Goal: Information Seeking & Learning: Learn about a topic

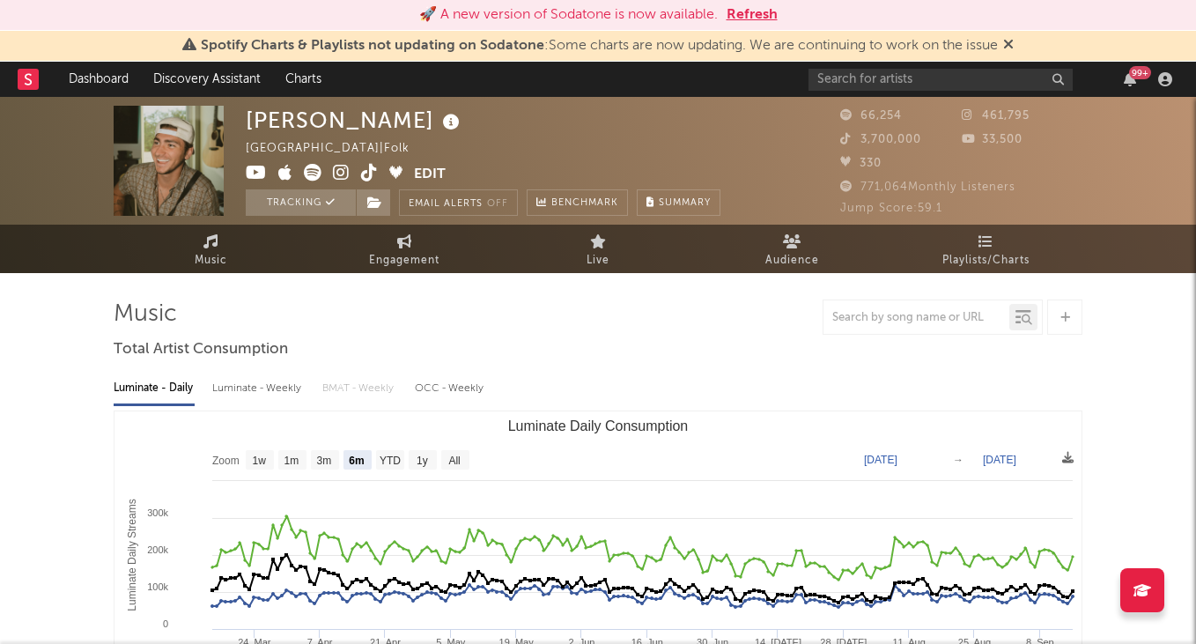
select select "6m"
click at [885, 56] on span "Spotify Charts & Playlists not updating on Sodatone : Some charts are now updat…" at bounding box center [598, 45] width 832 height 21
click at [889, 87] on input "text" at bounding box center [941, 80] width 264 height 22
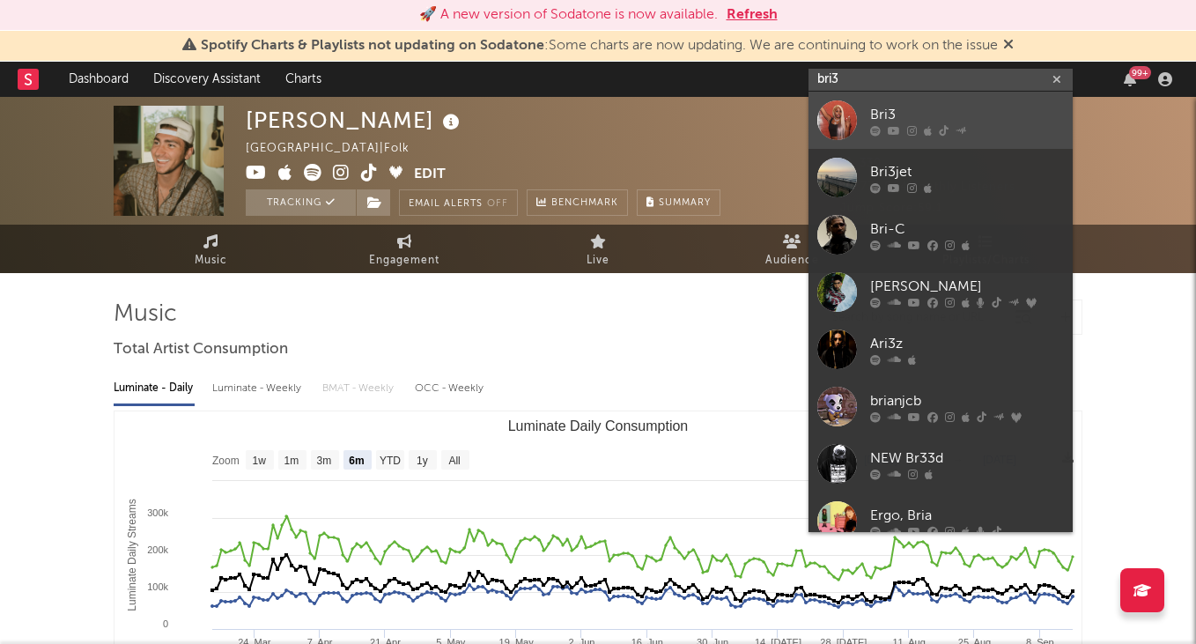
type input "bri3"
click at [917, 110] on div "Bri3" at bounding box center [967, 114] width 194 height 21
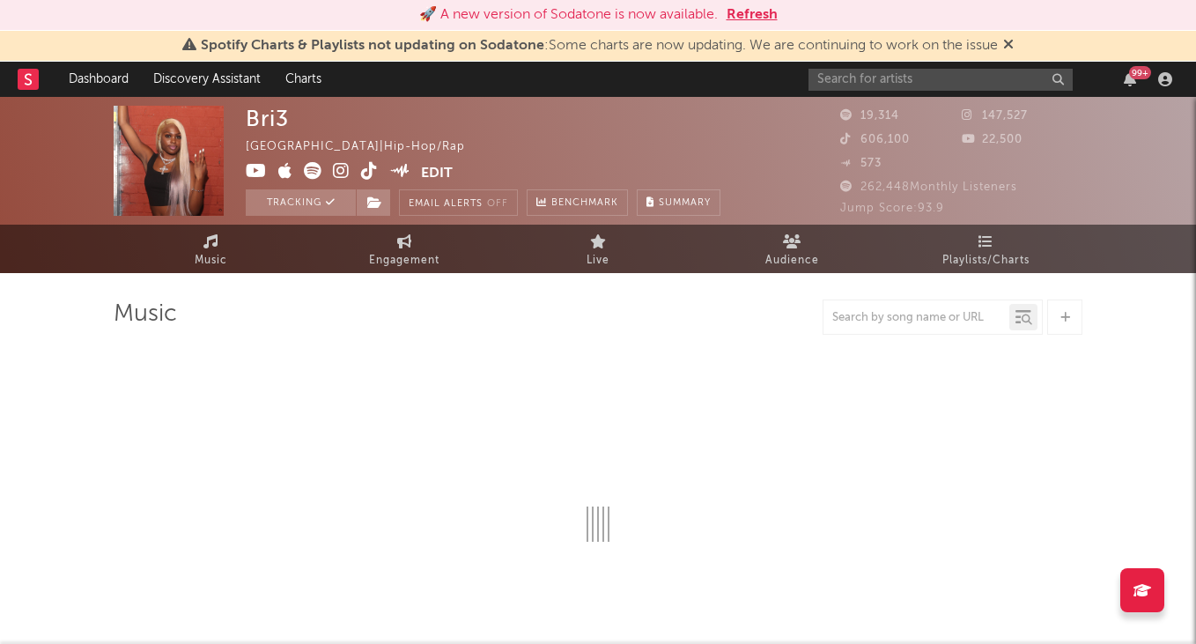
select select "6m"
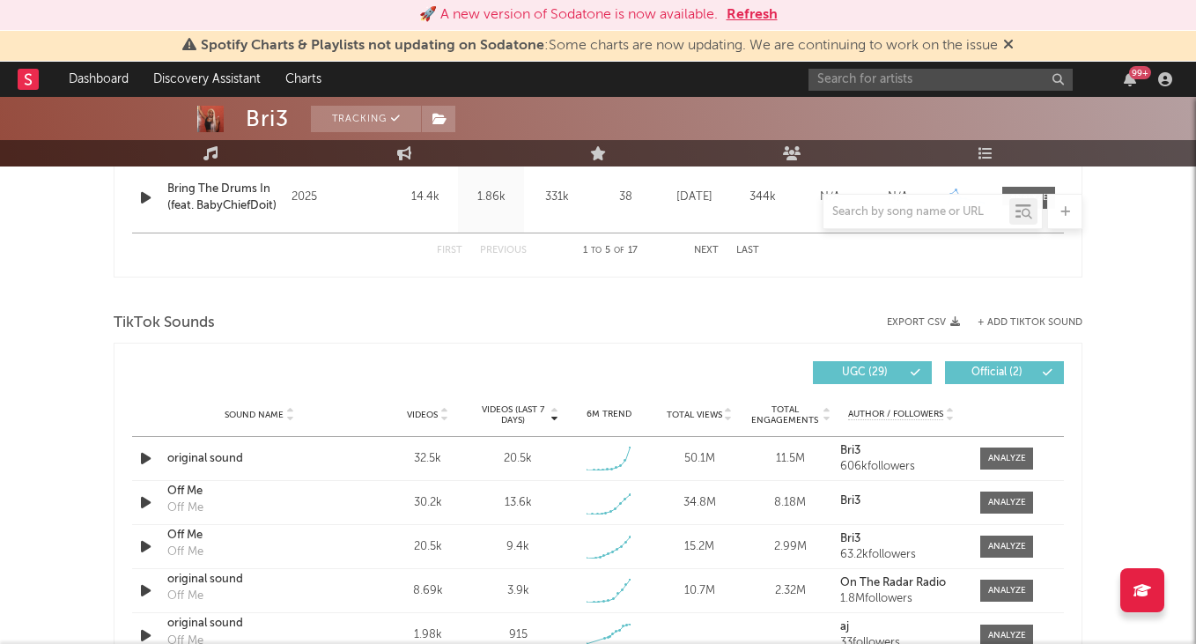
scroll to position [1096, 0]
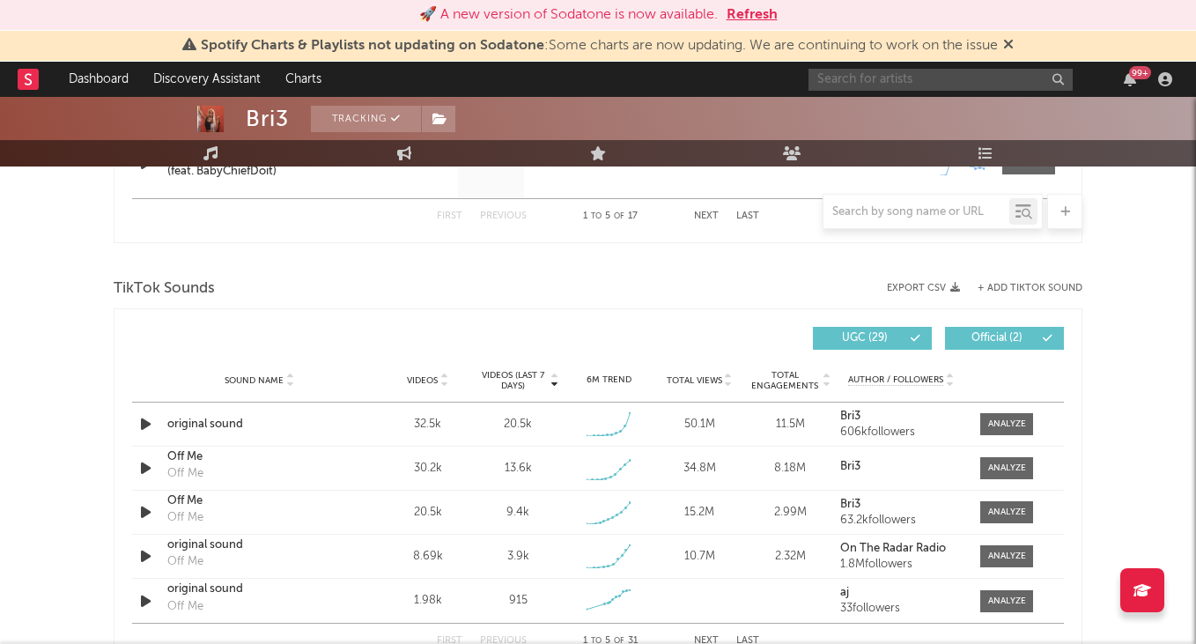
click at [914, 76] on input "text" at bounding box center [941, 80] width 264 height 22
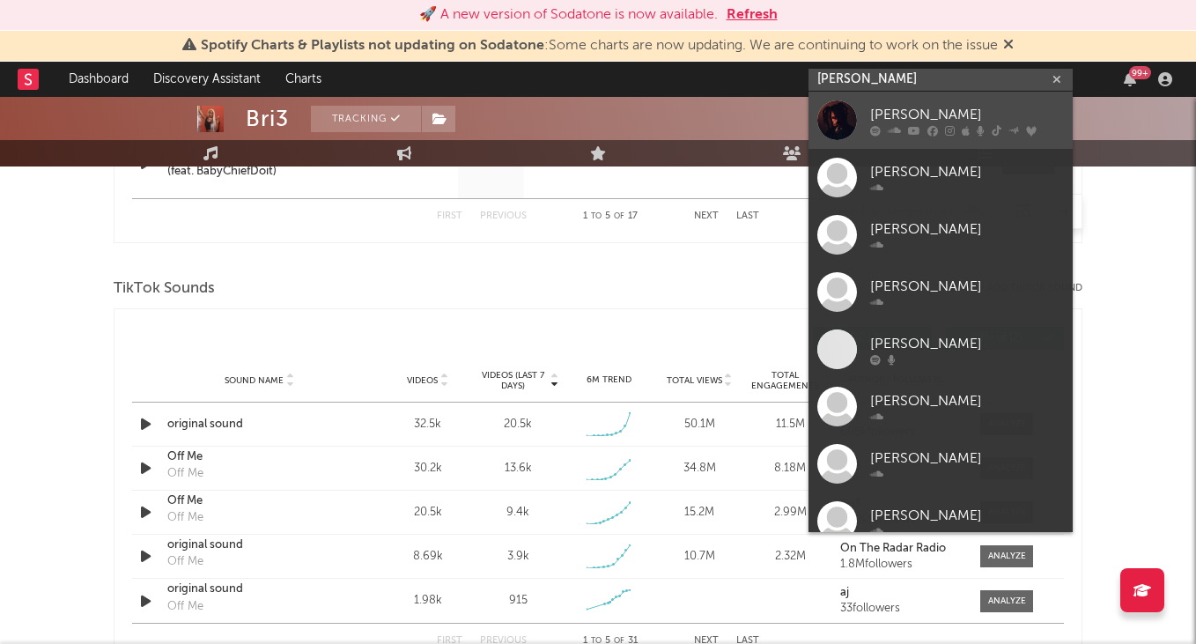
type input "[PERSON_NAME]"
click at [929, 107] on div "[PERSON_NAME]" at bounding box center [967, 114] width 194 height 21
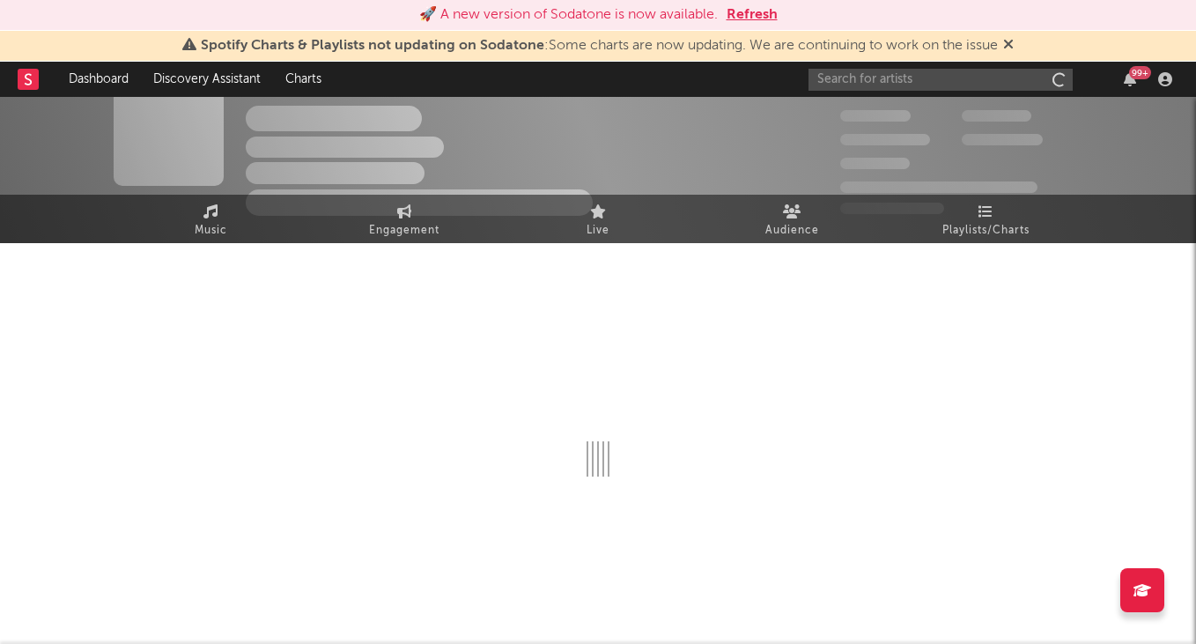
scroll to position [30, 0]
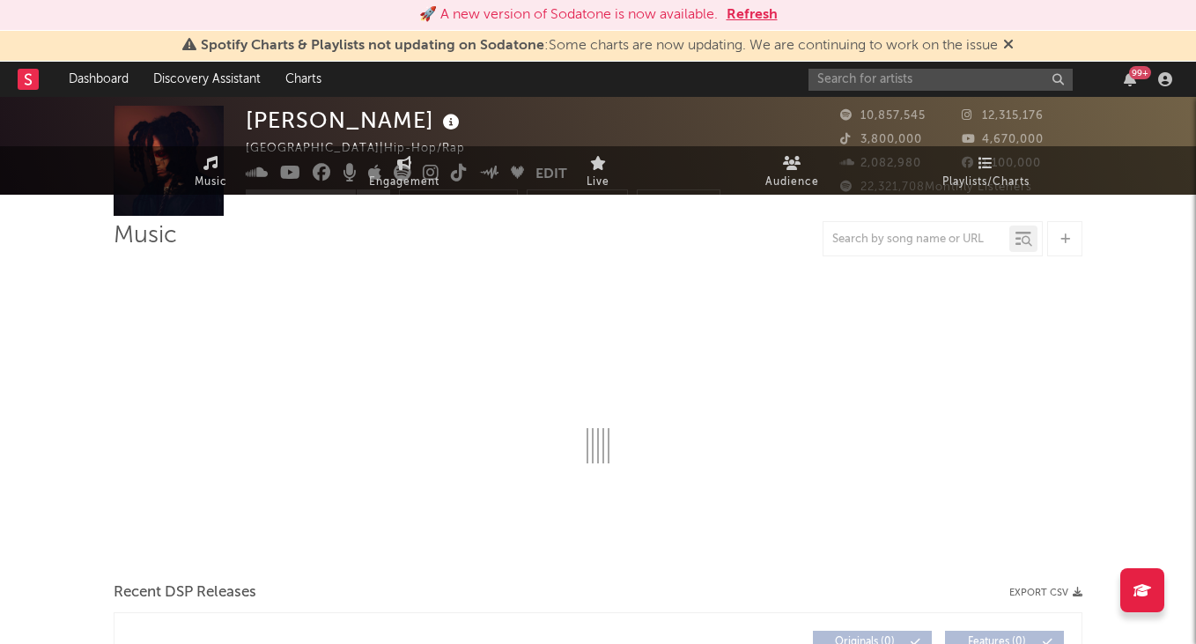
select select "6m"
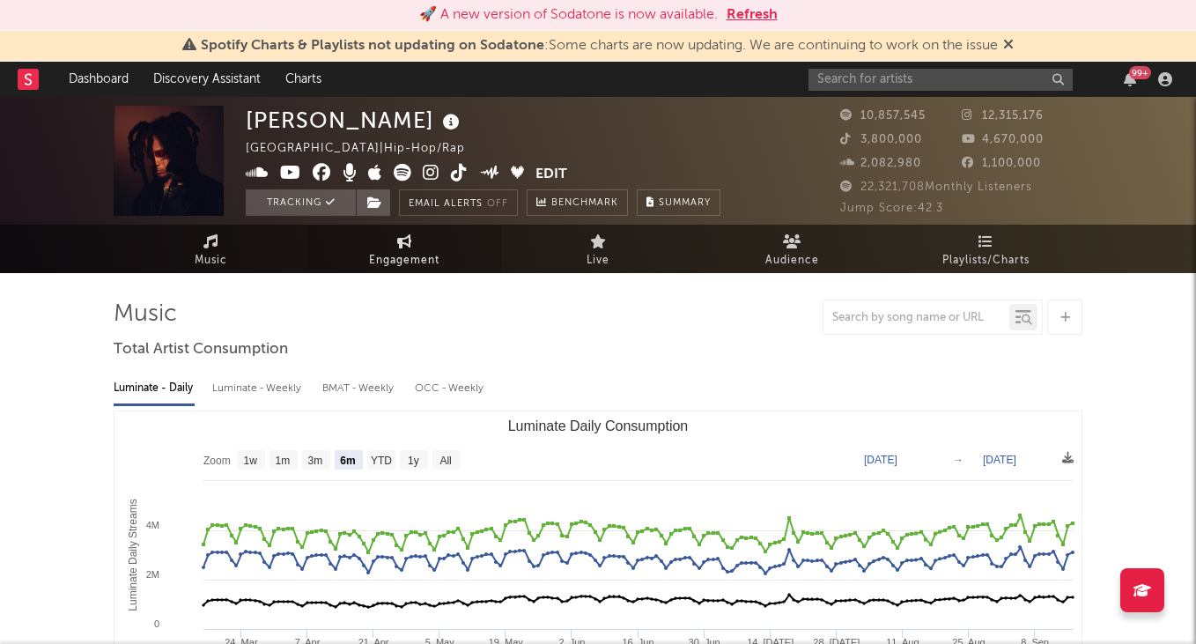
scroll to position [0, 0]
click at [380, 258] on span "Engagement" at bounding box center [404, 260] width 70 height 21
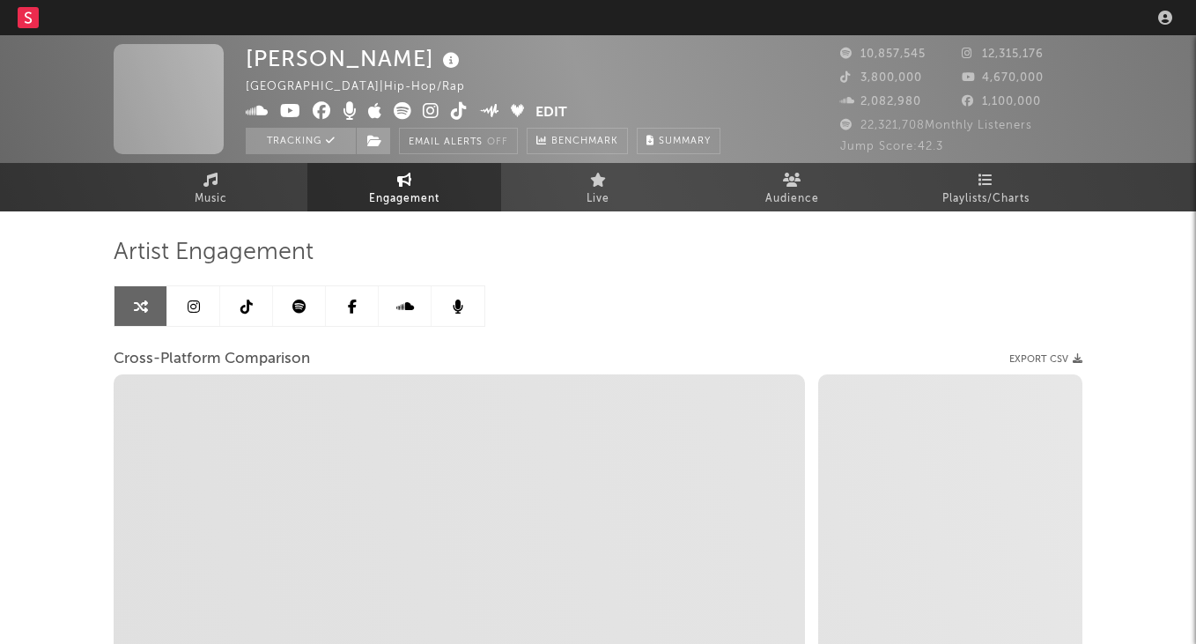
select select "1w"
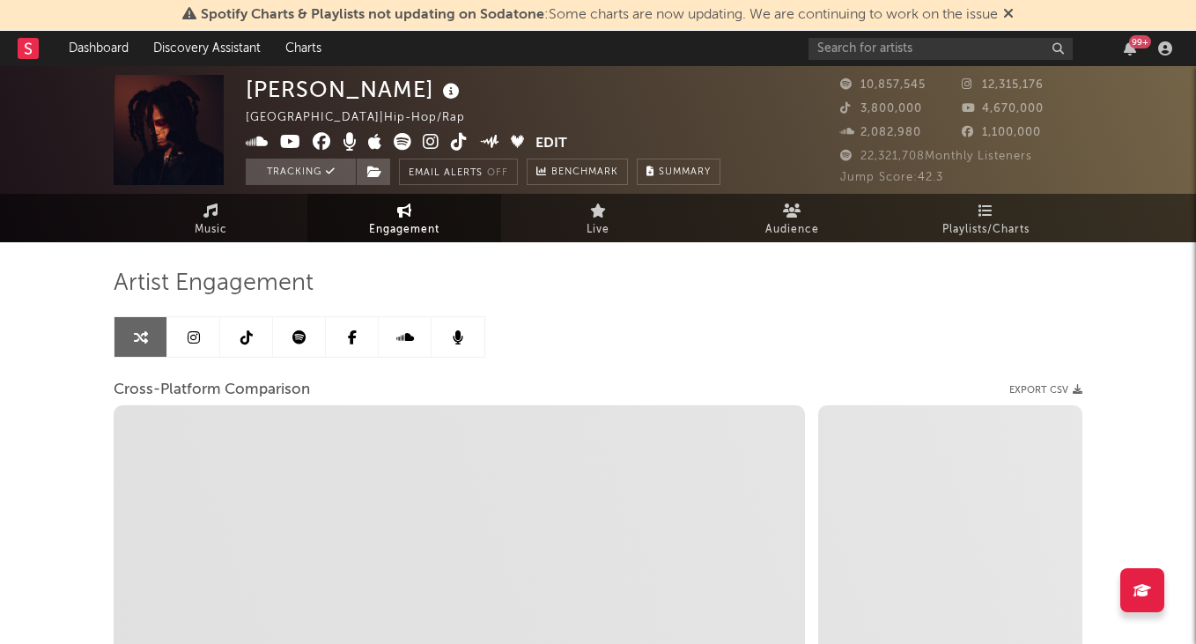
click at [196, 340] on icon at bounding box center [194, 337] width 12 height 14
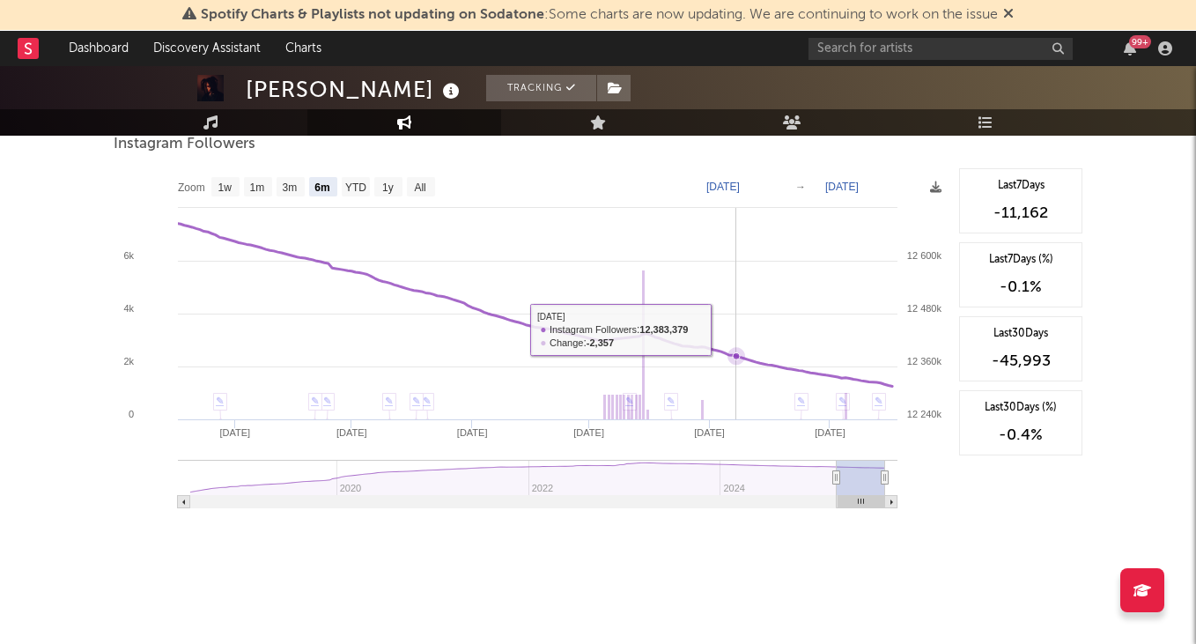
scroll to position [2732, 0]
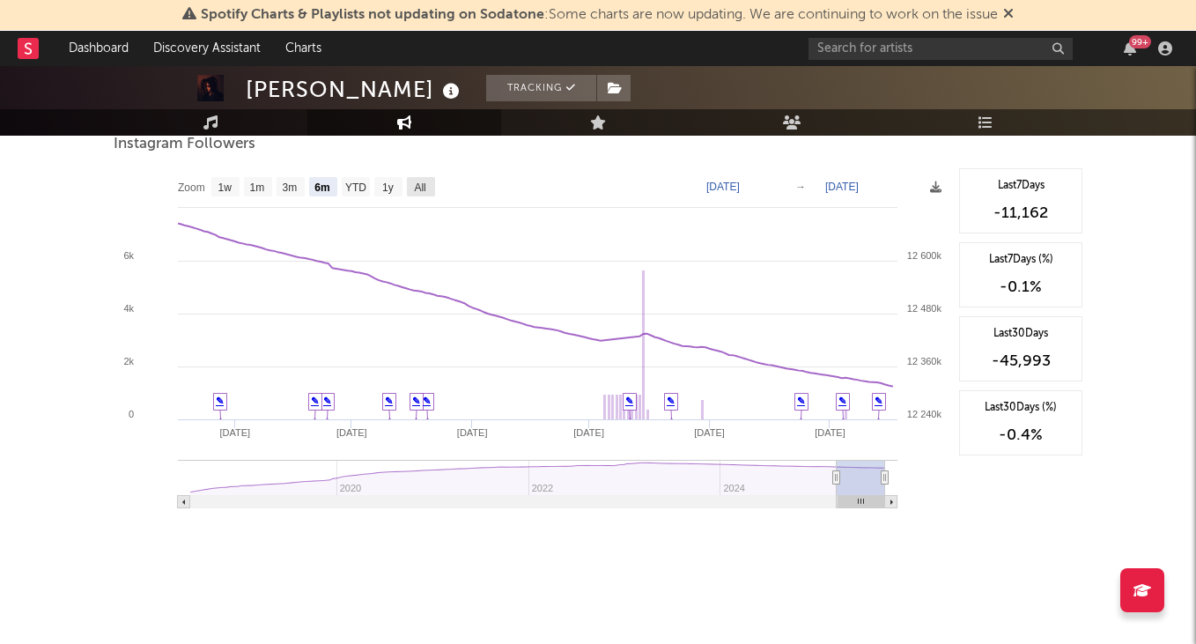
click at [419, 187] on text "All" at bounding box center [419, 187] width 11 height 12
select select "All"
type input "2018-06-01"
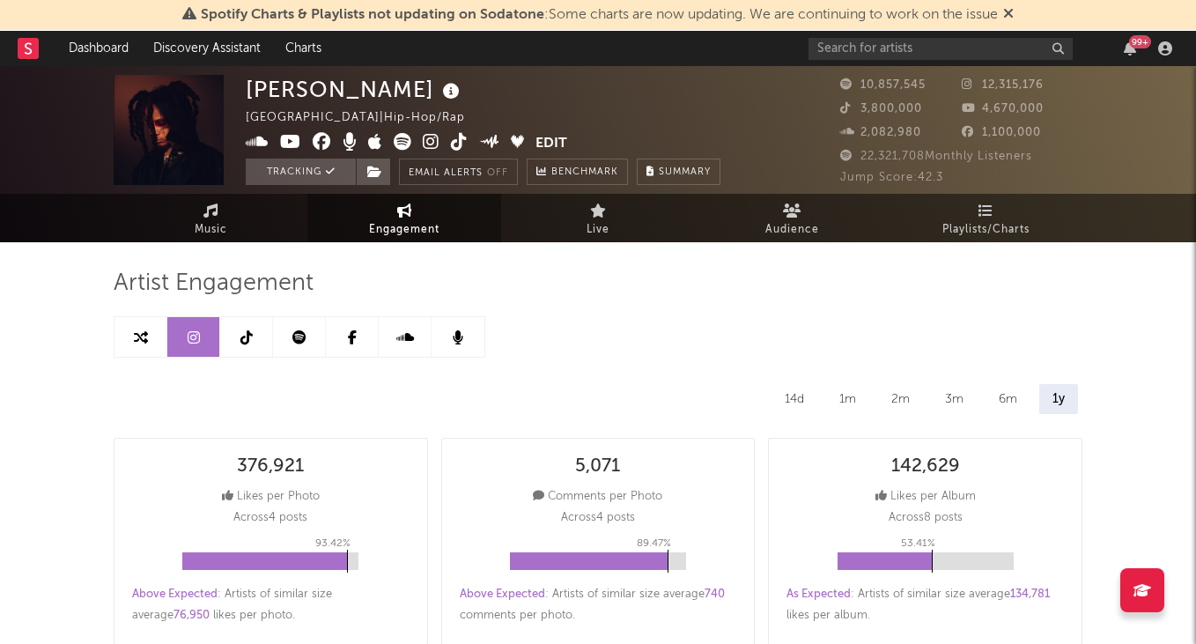
scroll to position [0, 0]
click at [248, 217] on link "Music" at bounding box center [211, 218] width 194 height 48
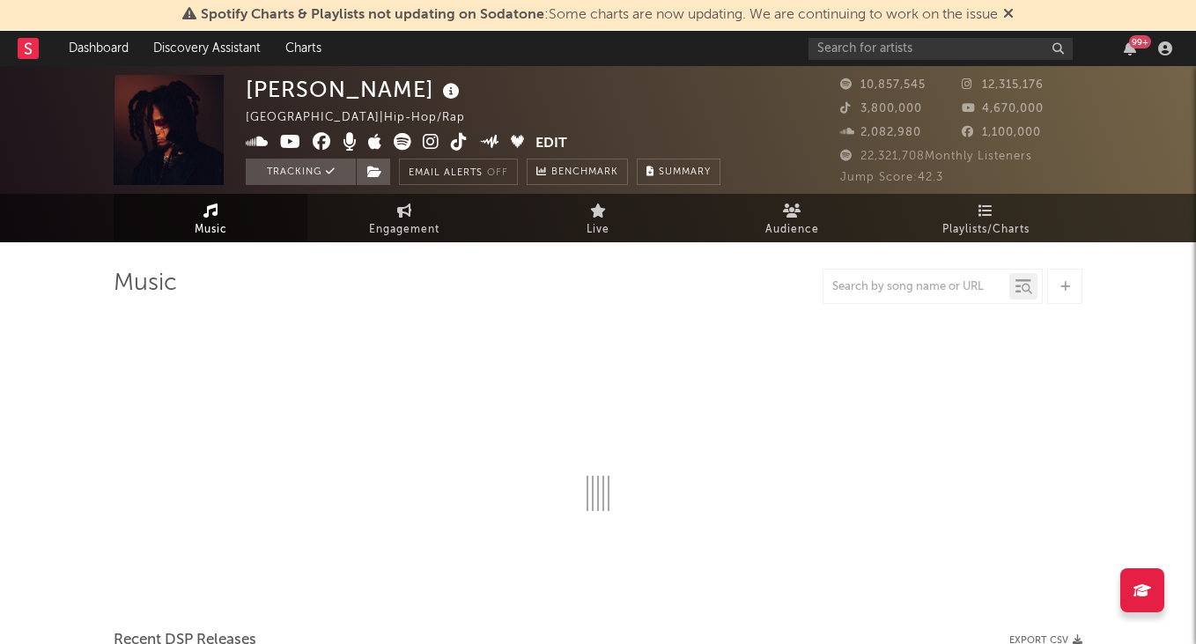
select select "6m"
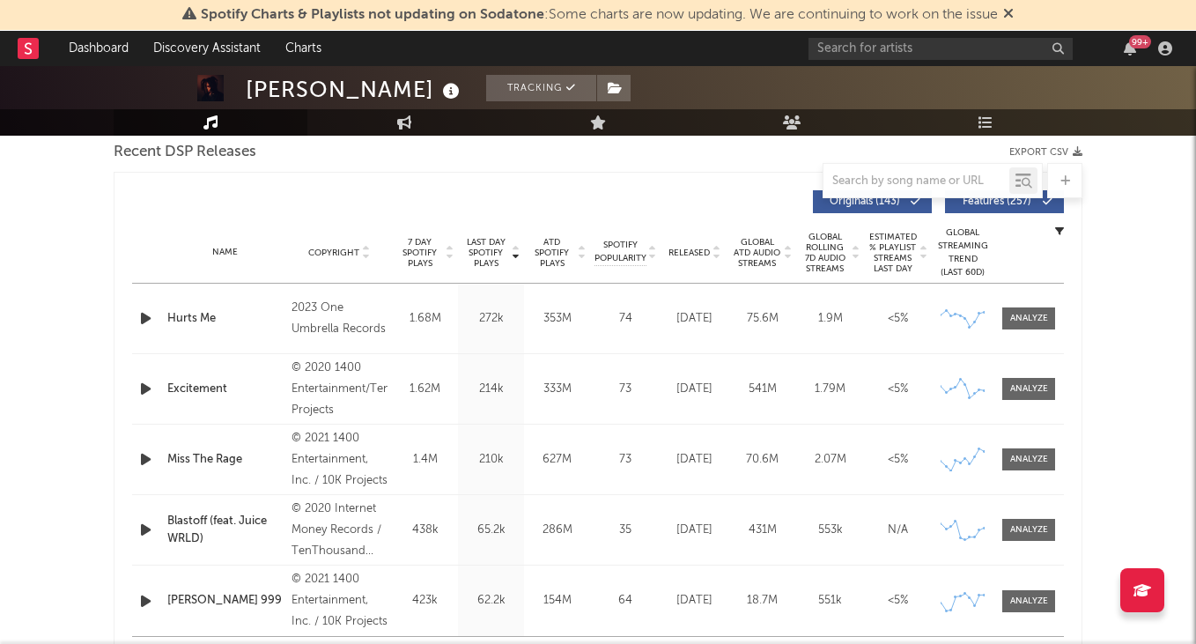
scroll to position [589, 0]
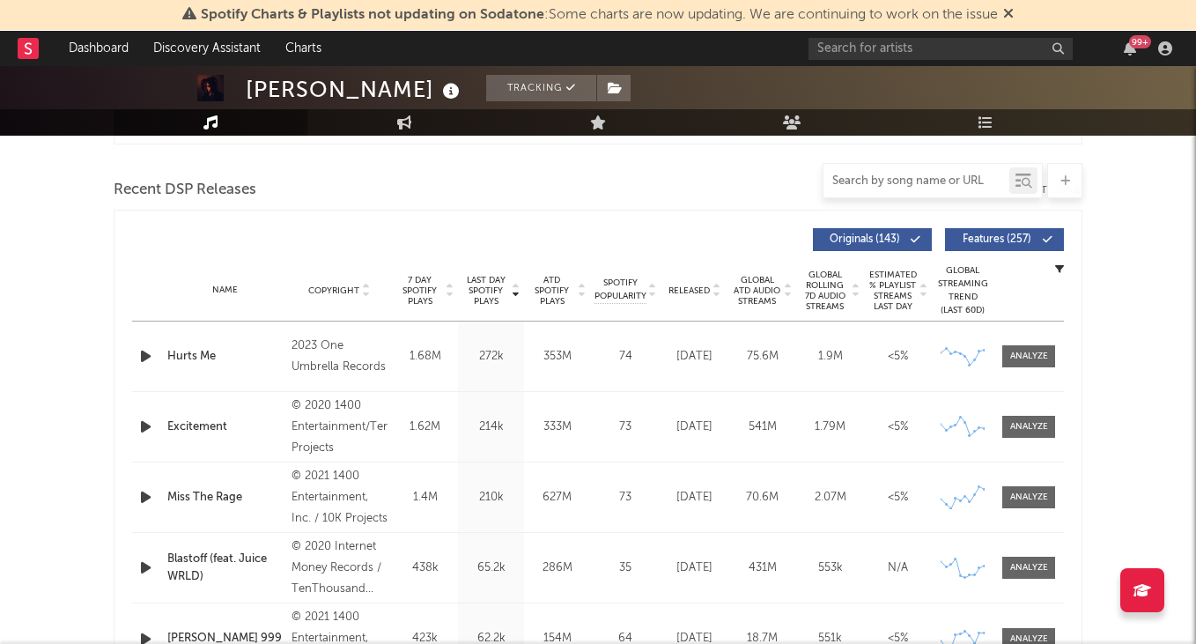
click at [884, 181] on input "text" at bounding box center [917, 181] width 186 height 14
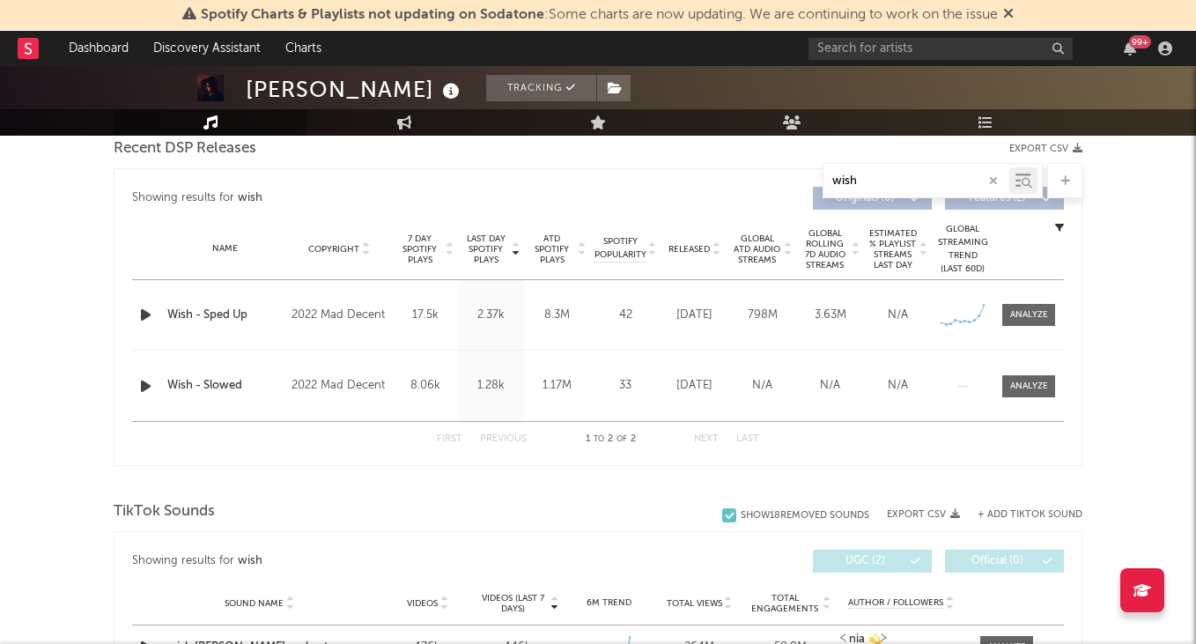
scroll to position [633, 0]
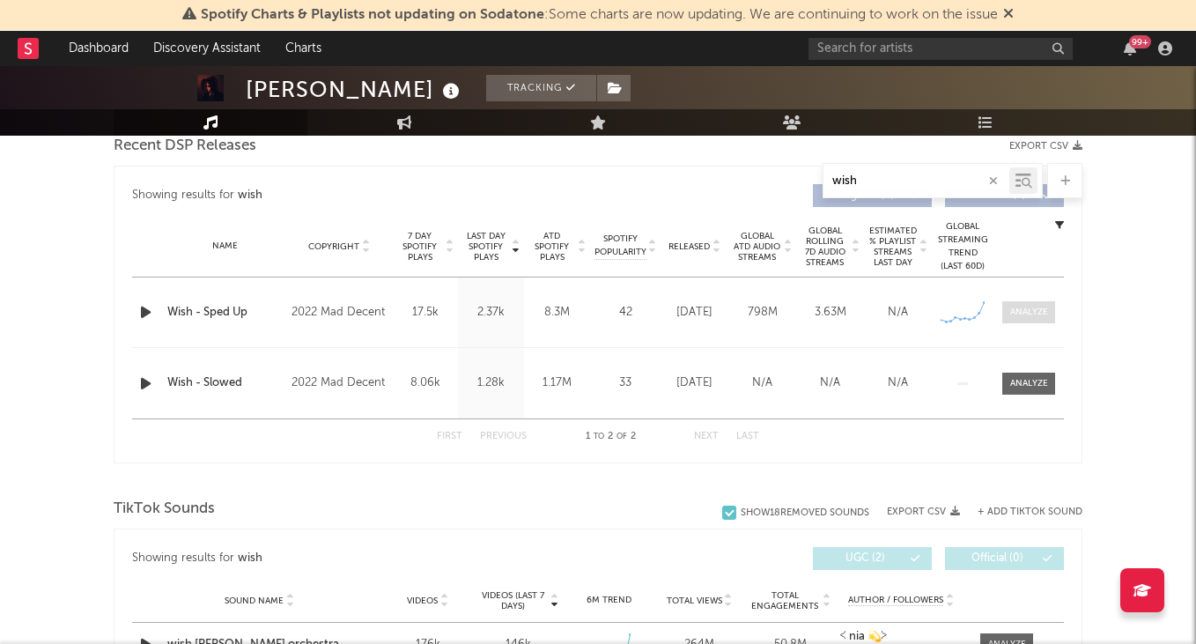
type input "wish"
click at [1022, 310] on div at bounding box center [1029, 312] width 38 height 13
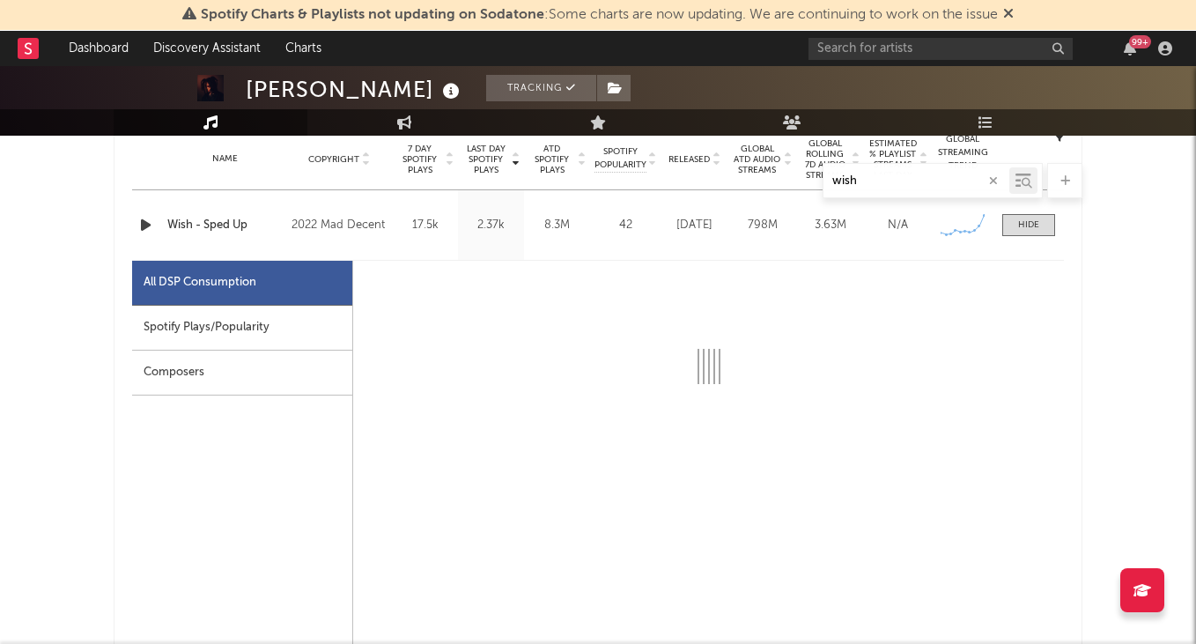
scroll to position [736, 0]
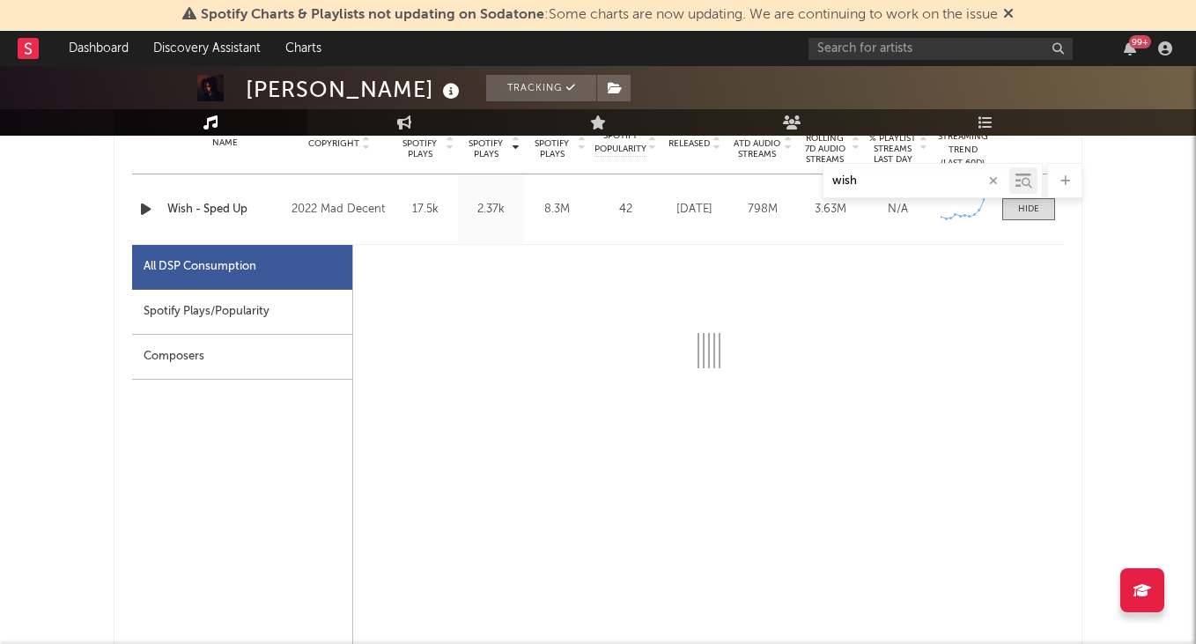
select select "6m"
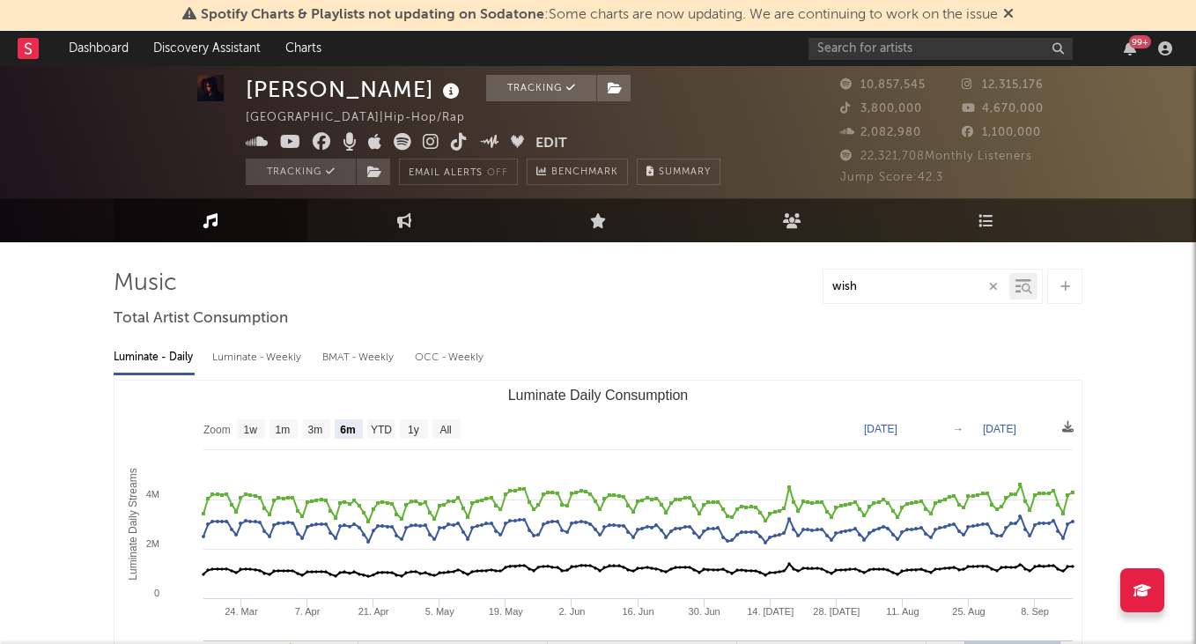
scroll to position [2, 0]
